Goal: Information Seeking & Learning: Learn about a topic

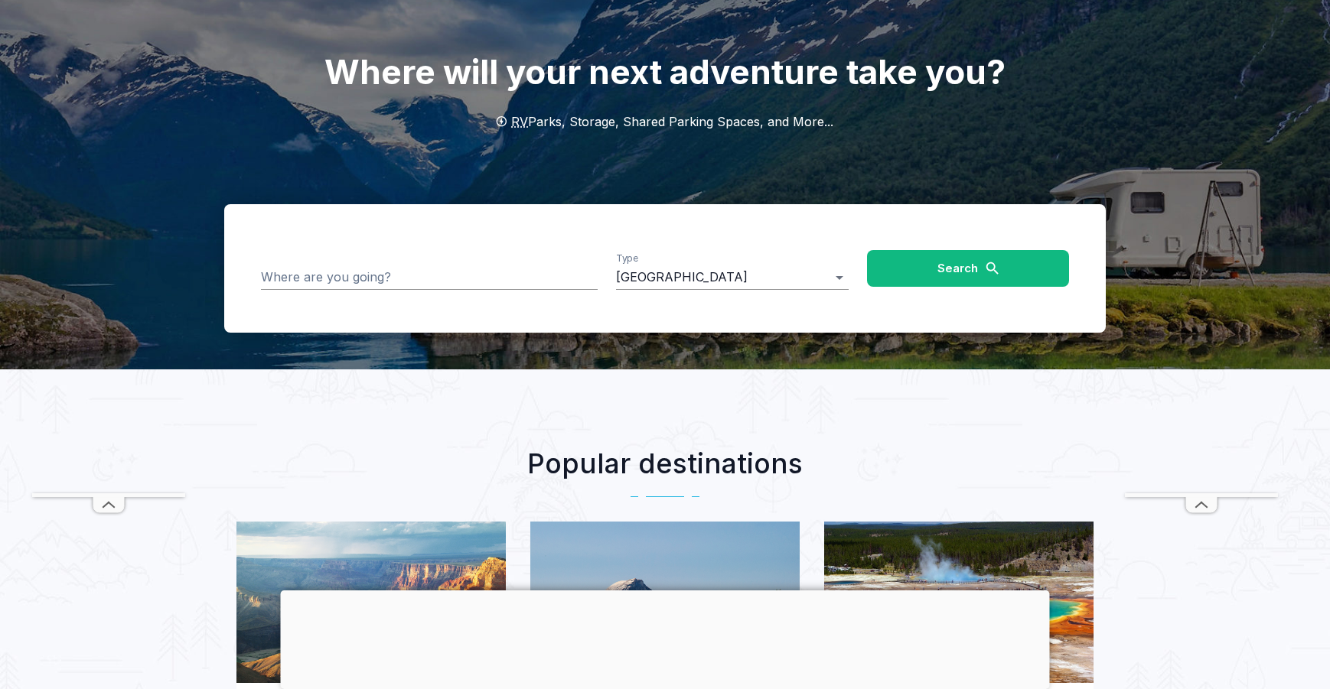
scroll to position [93, 0]
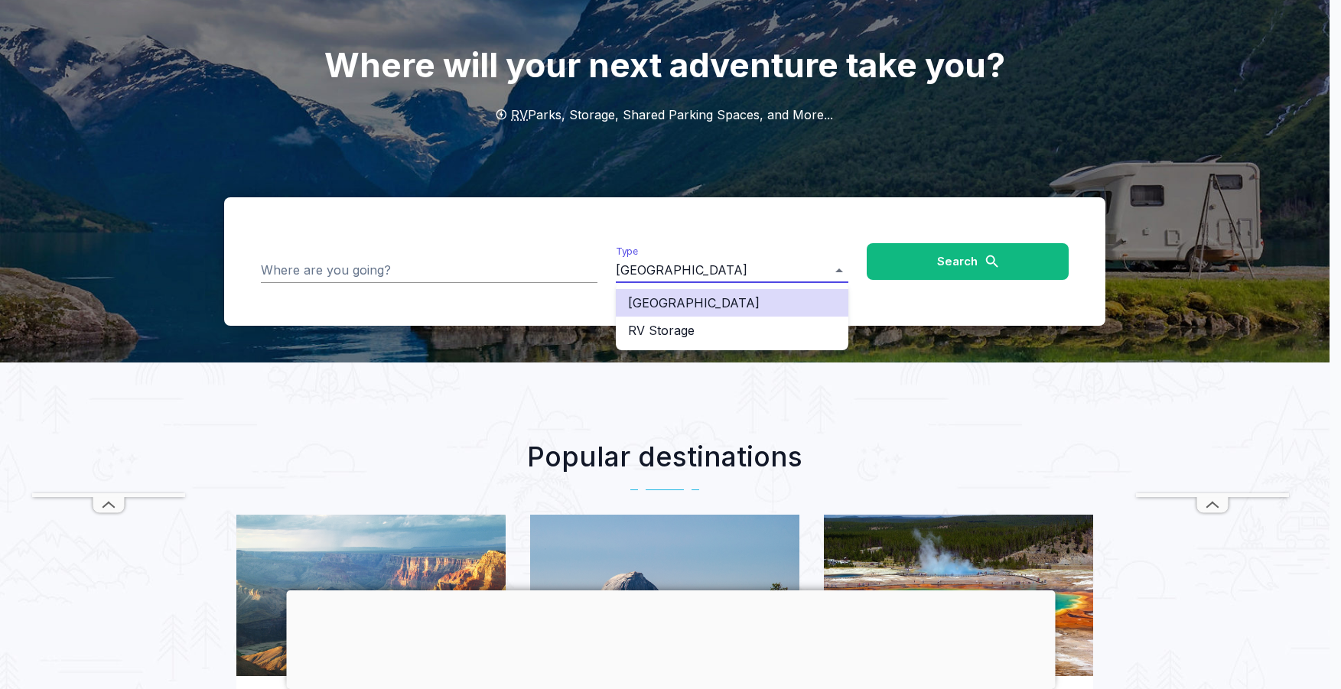
drag, startPoint x: 653, startPoint y: 335, endPoint x: 645, endPoint y: 334, distance: 7.7
click at [653, 336] on li "RV Storage" at bounding box center [732, 331] width 233 height 28
type input "**********"
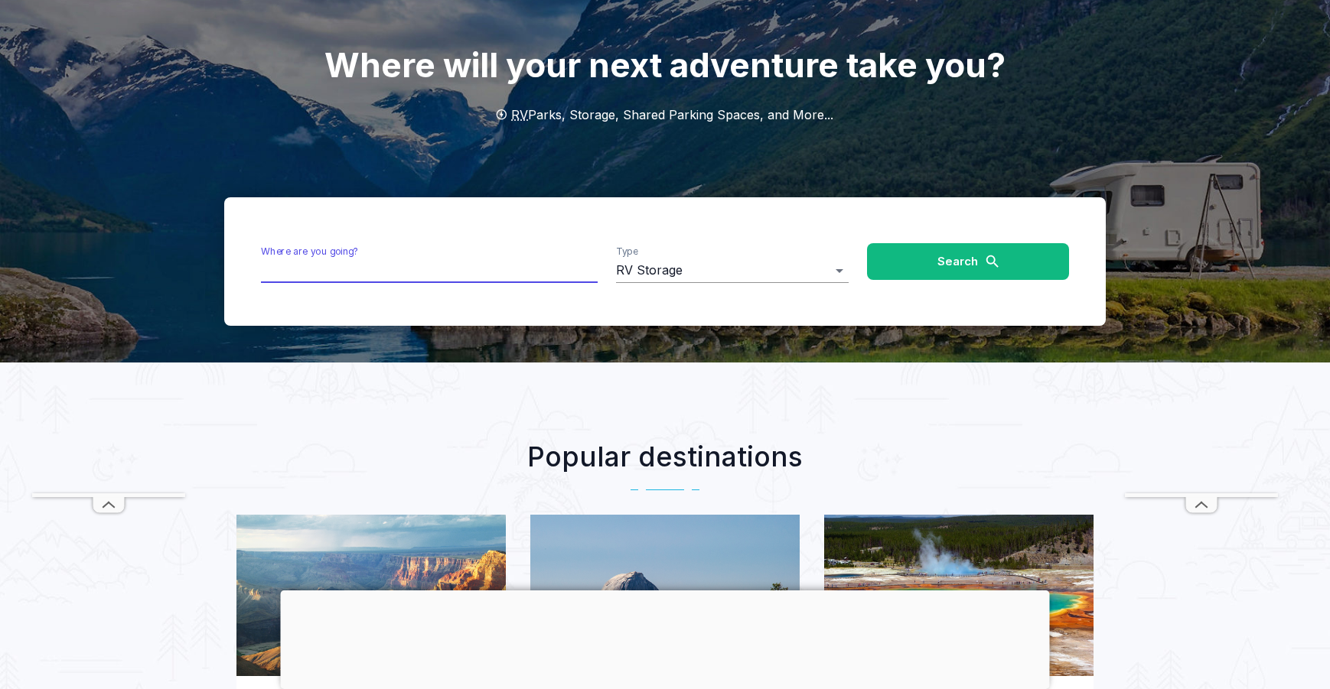
click at [438, 274] on input "Where are you going?" at bounding box center [429, 271] width 337 height 24
type input "**********"
click at [907, 272] on button "Search" at bounding box center [968, 261] width 202 height 37
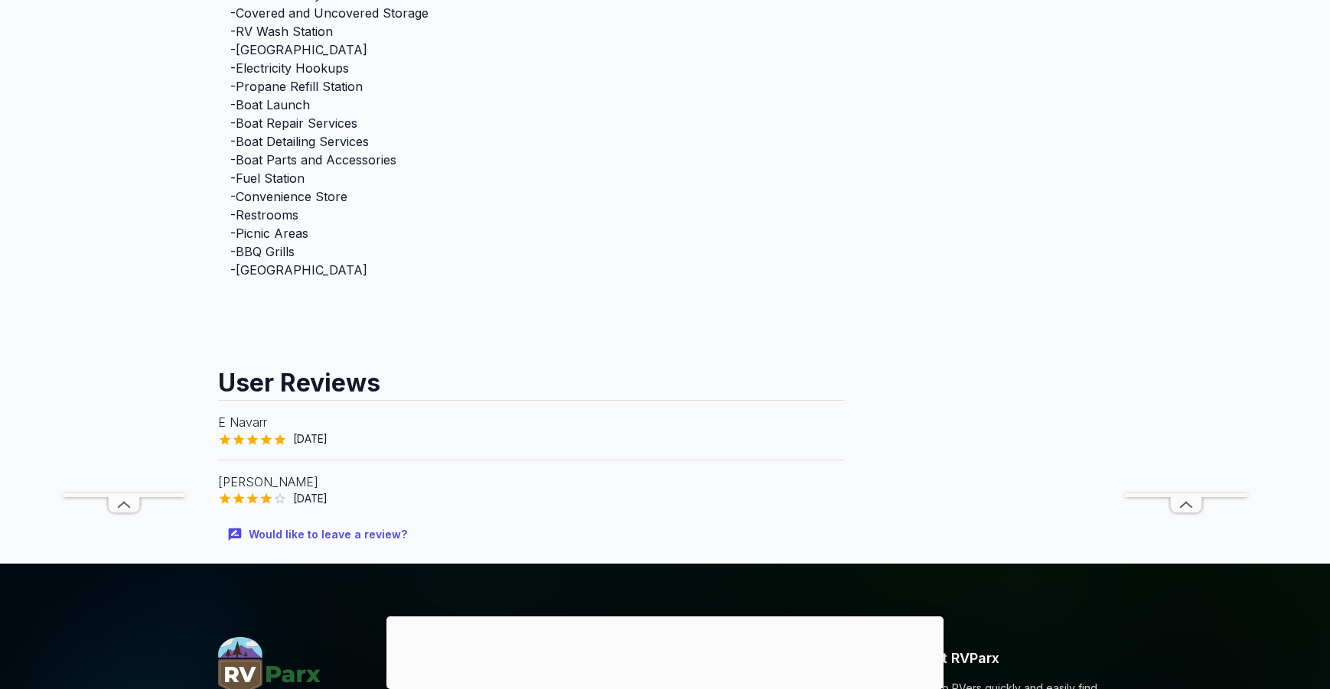
scroll to position [798, 0]
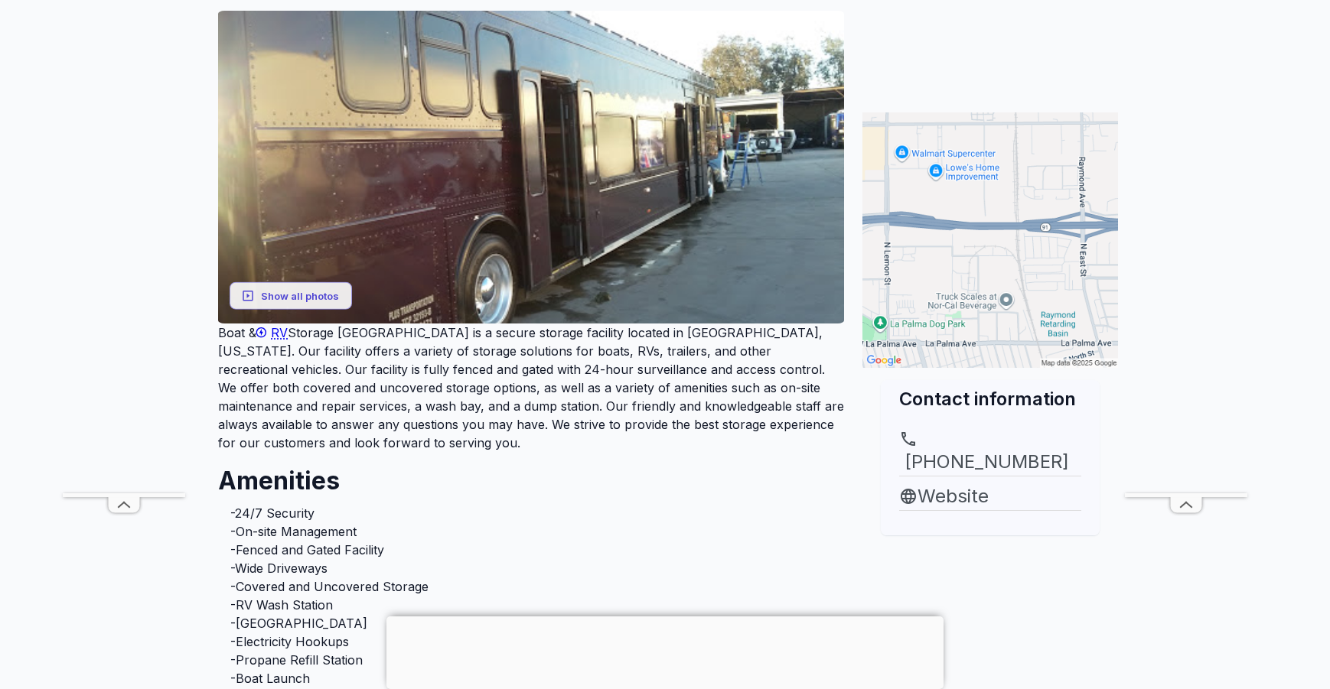
scroll to position [229, 0]
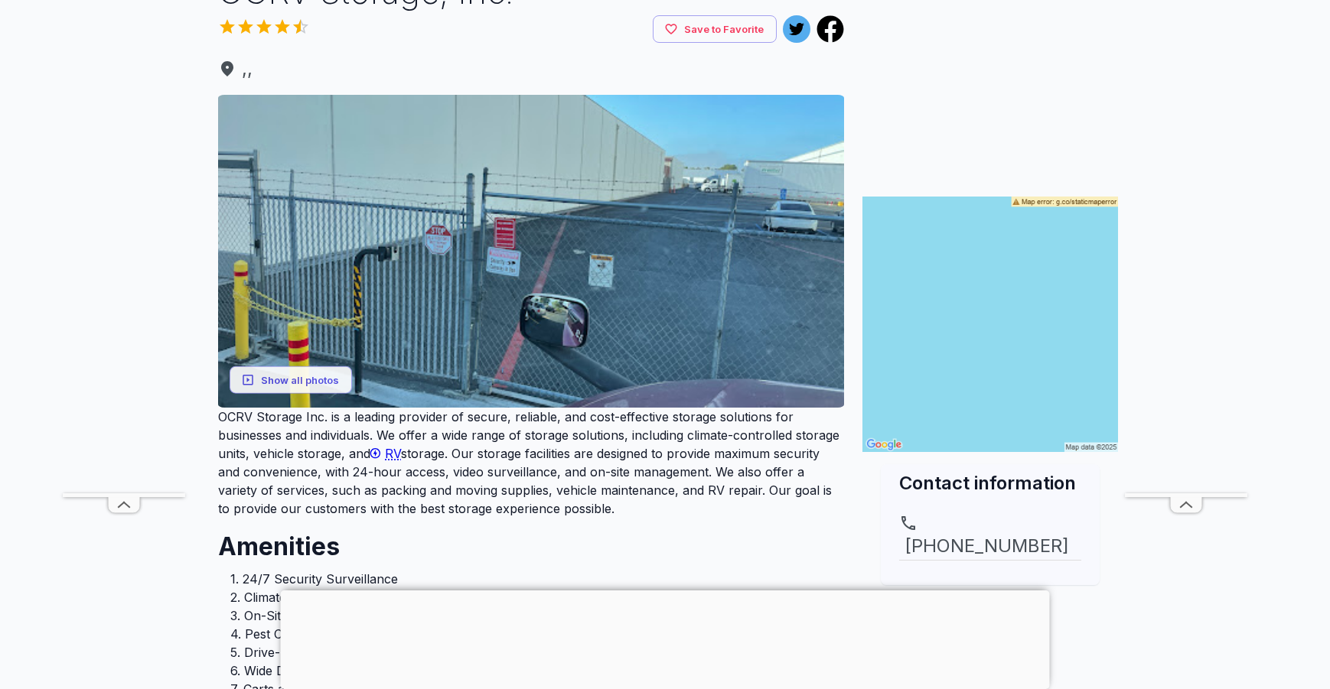
scroll to position [118, 0]
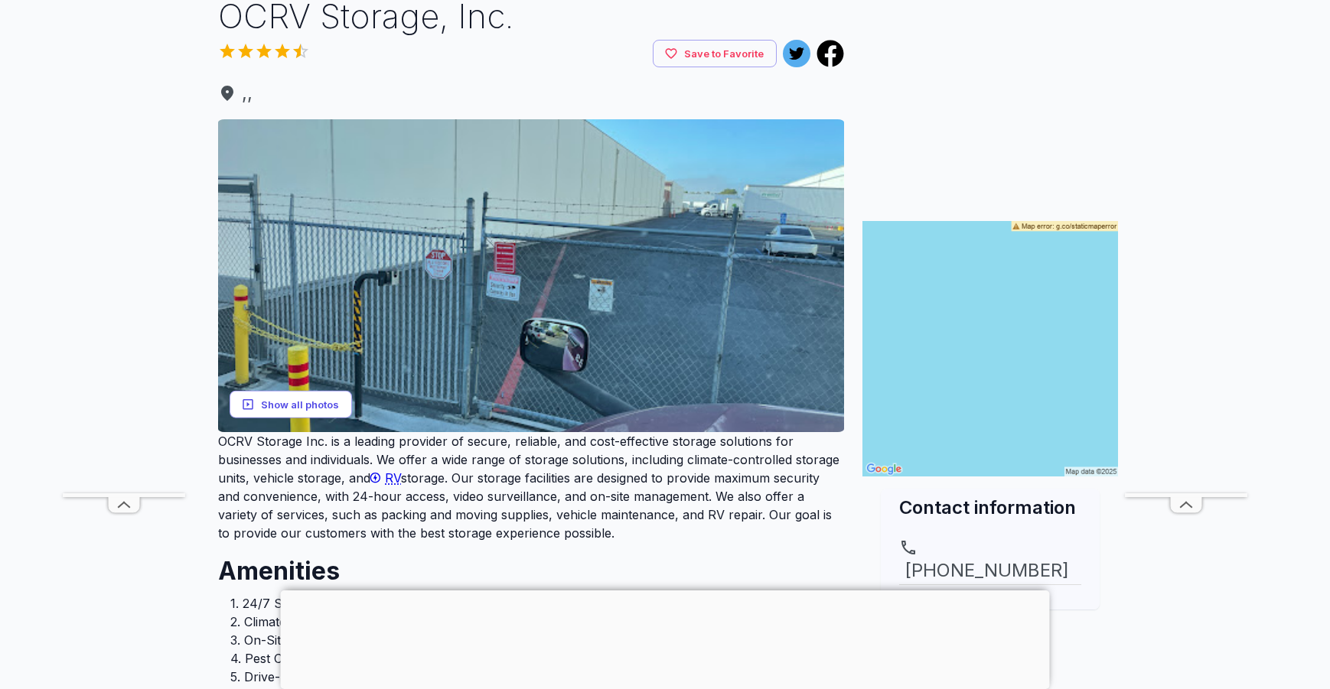
click at [285, 405] on button "Show all photos" at bounding box center [290, 404] width 122 height 28
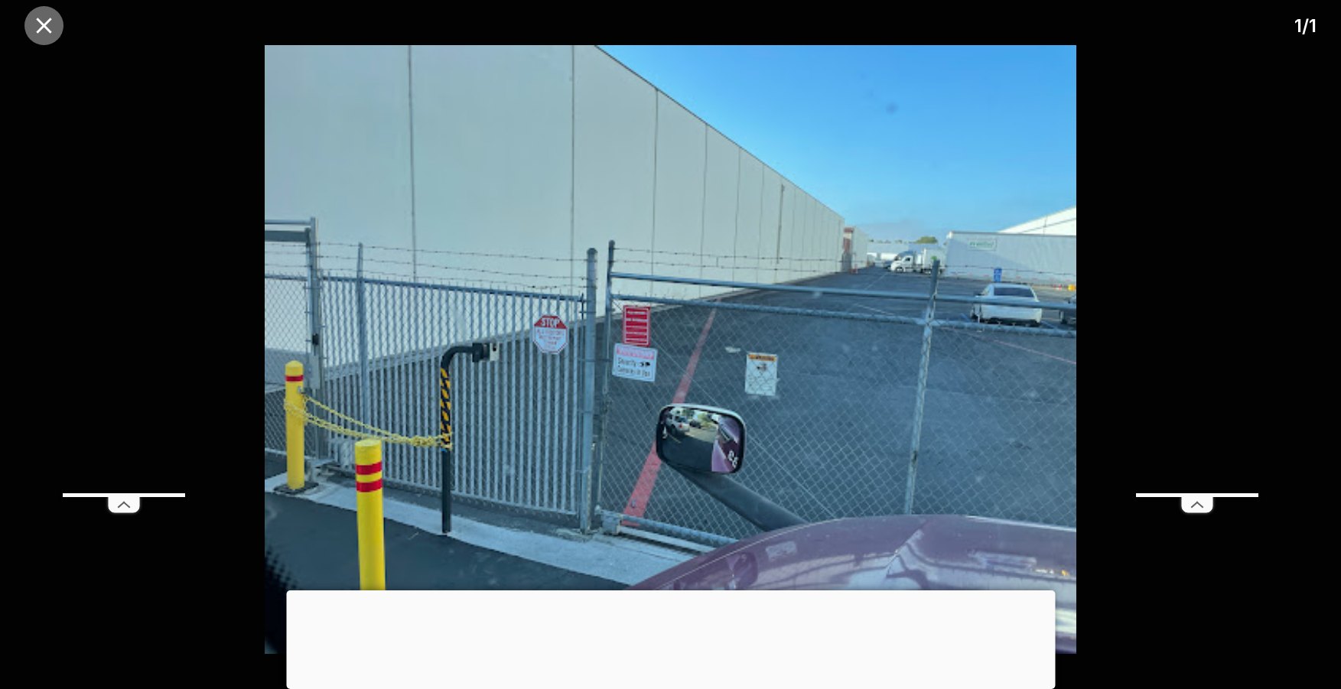
click at [42, 27] on icon "close" at bounding box center [43, 25] width 15 height 15
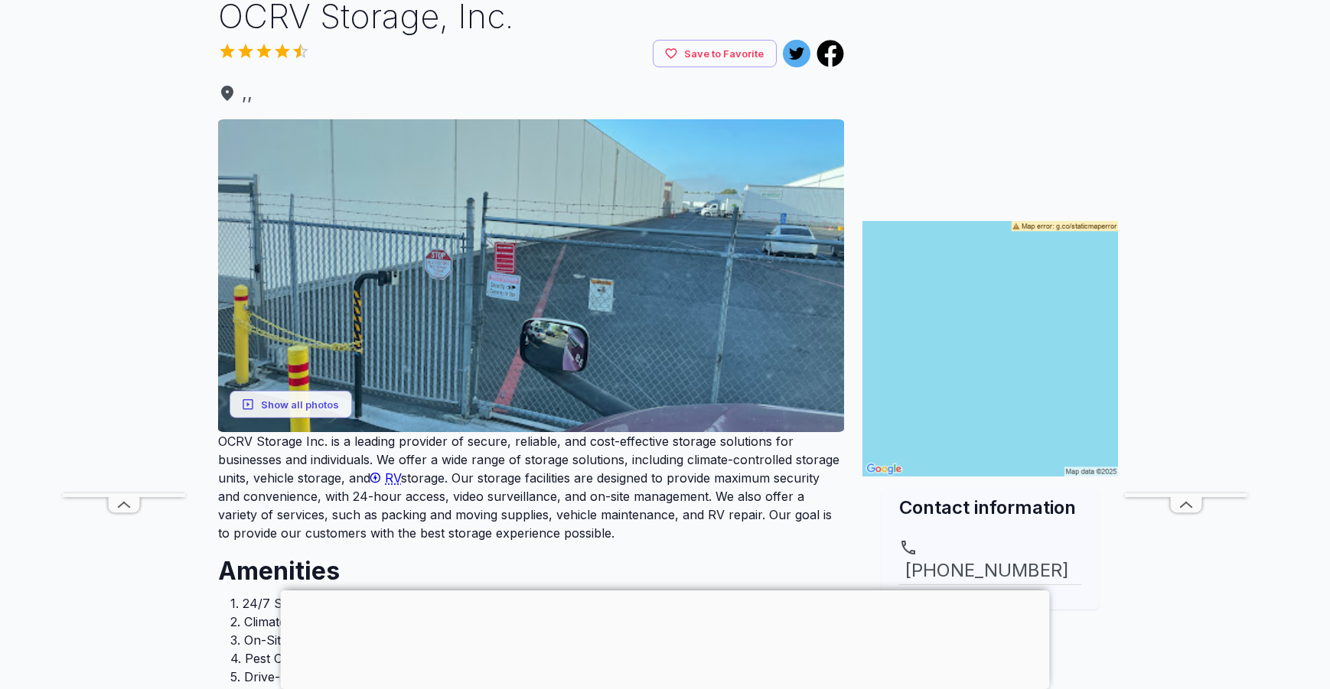
scroll to position [116, 0]
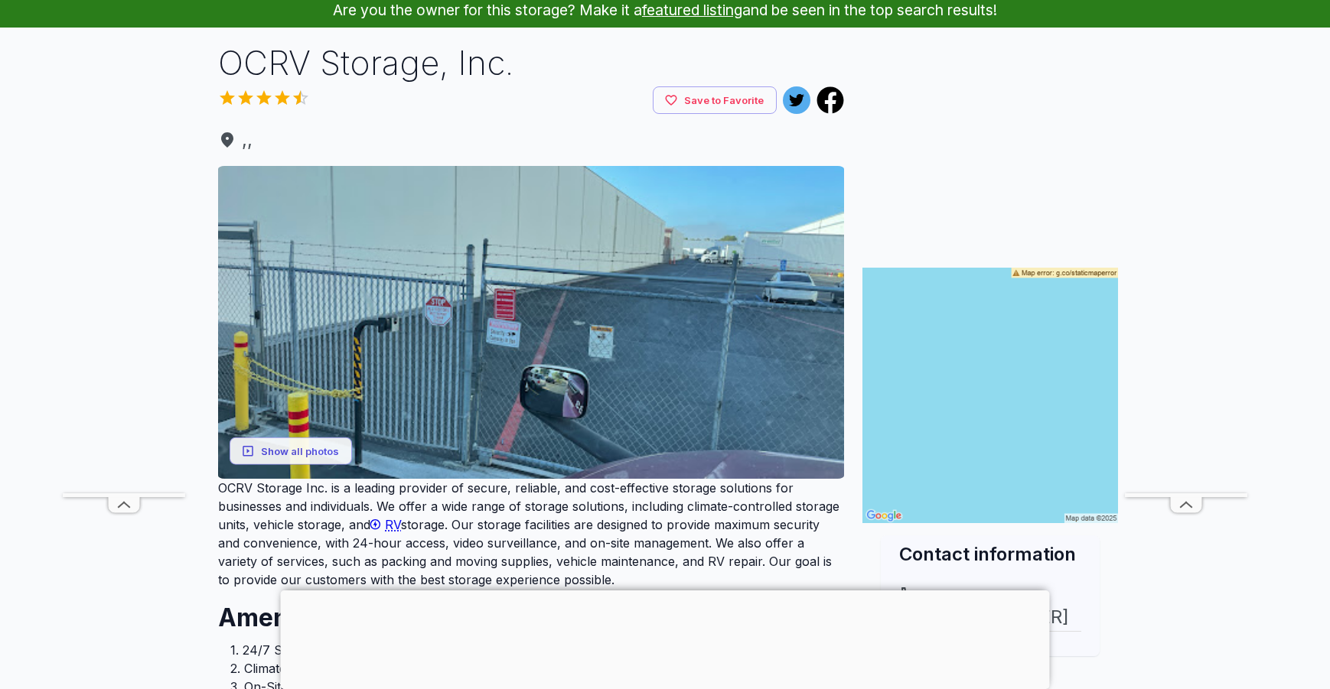
scroll to position [73, 0]
